Goal: Browse casually: Explore the website without a specific task or goal

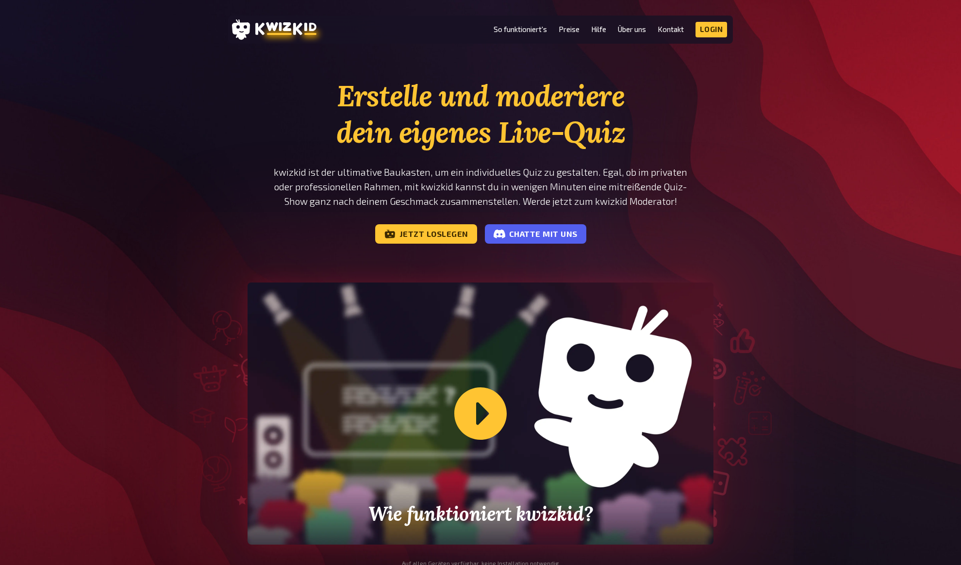
click at [244, 118] on section "Erstelle und moderiere dein eigenes Live-Quiz kwizkid ist der ultimative Baukas…" at bounding box center [480, 338] width 582 height 520
click at [231, 134] on section "Erstelle und moderiere dein eigenes Live-Quiz kwizkid ist der ultimative Baukas…" at bounding box center [480, 338] width 582 height 520
click at [346, 147] on h1 "Erstelle und moderiere dein eigenes Live-Quiz" at bounding box center [480, 114] width 466 height 73
click at [367, 103] on h1 "Erstelle und moderiere dein eigenes Live-Quiz" at bounding box center [480, 114] width 466 height 73
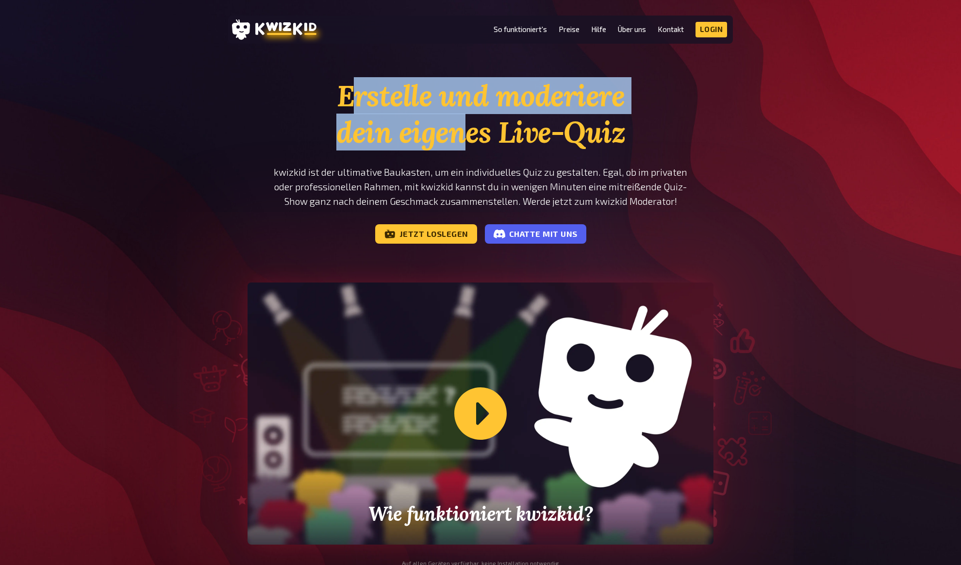
drag, startPoint x: 378, startPoint y: 104, endPoint x: 499, endPoint y: 116, distance: 121.9
click at [473, 118] on h1 "Erstelle und moderiere dein eigenes Live-Quiz" at bounding box center [480, 114] width 466 height 73
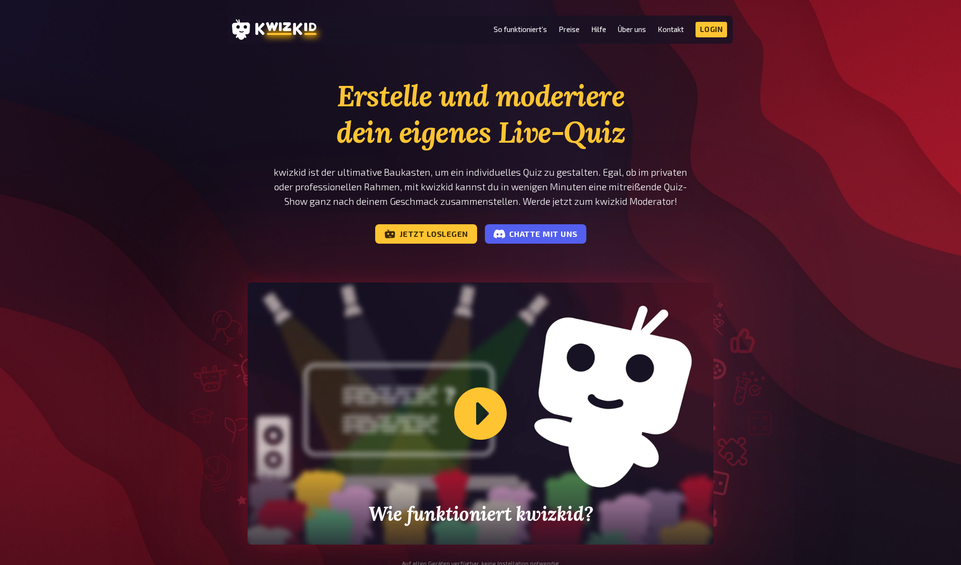
click at [500, 116] on h1 "Erstelle und moderiere dein eigenes Live-Quiz" at bounding box center [480, 114] width 466 height 73
